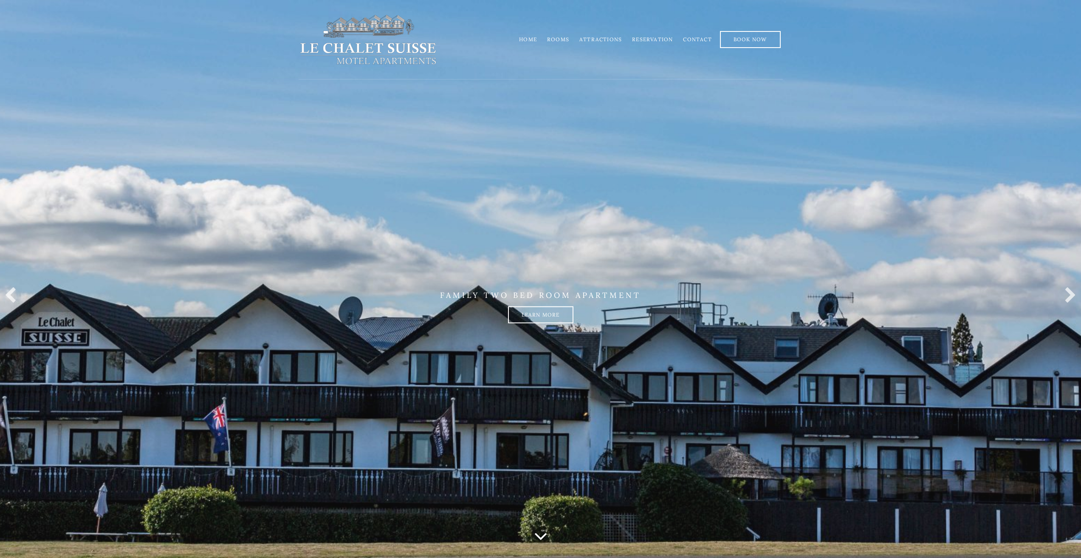
click at [563, 42] on link "Rooms" at bounding box center [558, 39] width 22 height 6
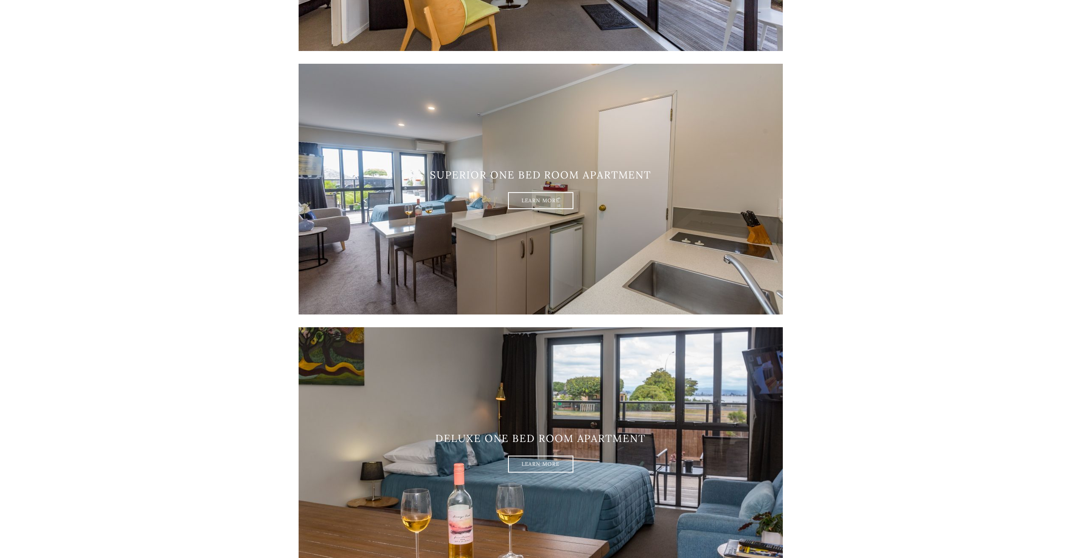
scroll to position [212, 0]
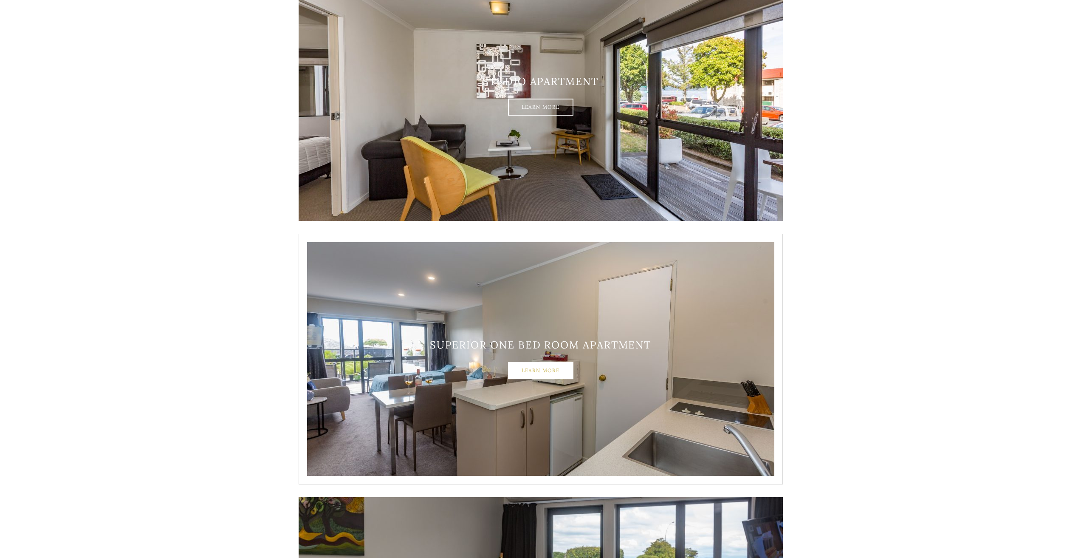
click at [545, 374] on link "Learn More" at bounding box center [540, 370] width 65 height 17
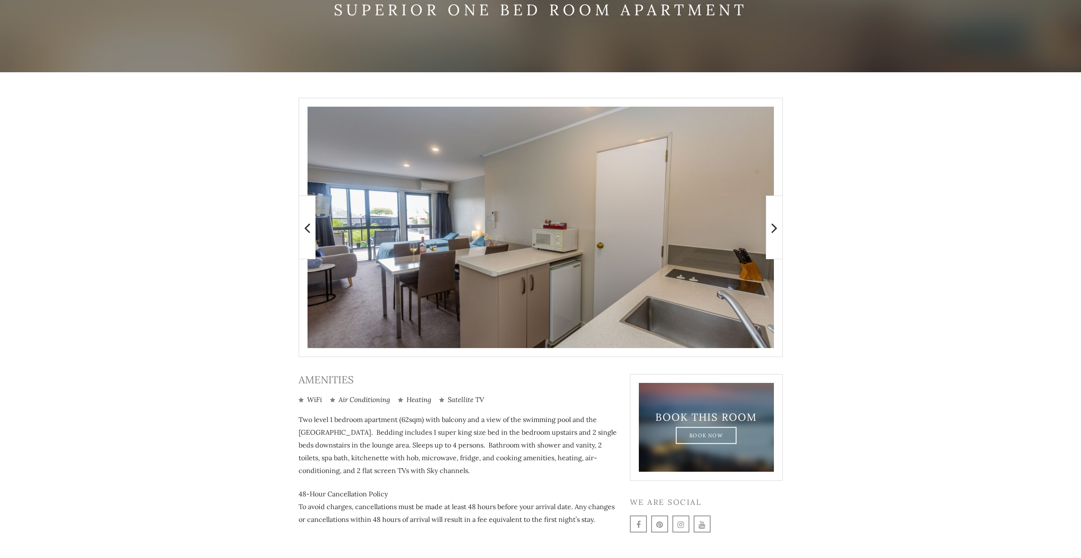
scroll to position [113, 0]
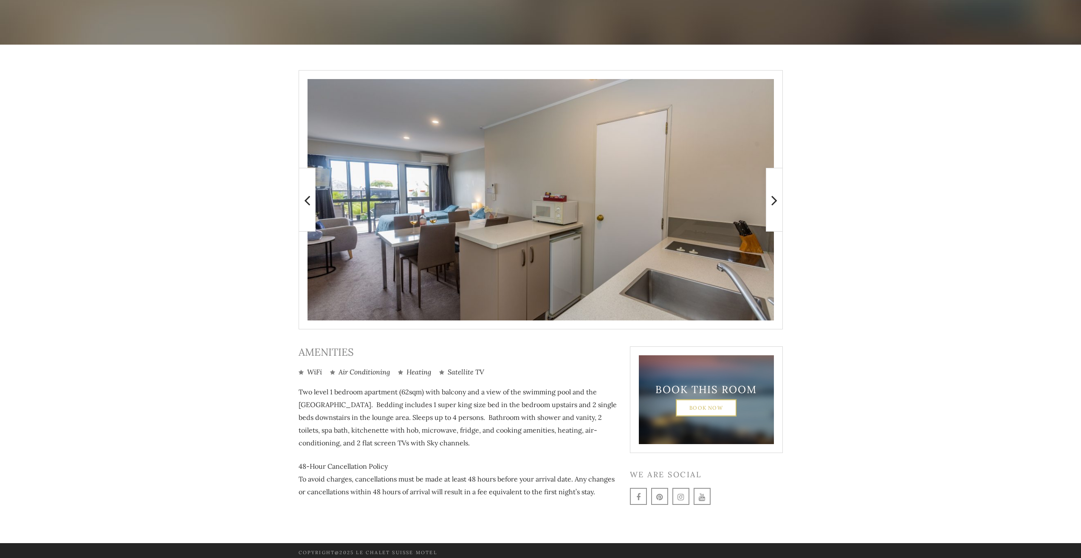
click at [703, 407] on link "Book Now" at bounding box center [706, 407] width 61 height 17
